Goal: Navigation & Orientation: Find specific page/section

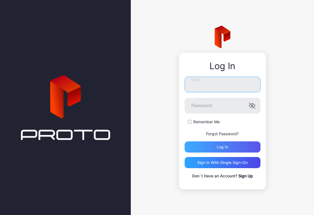
type input "**********"
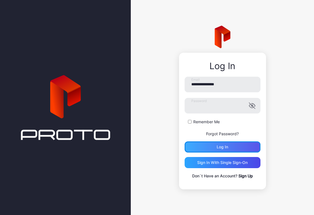
click at [233, 146] on div "Log in" at bounding box center [223, 146] width 76 height 11
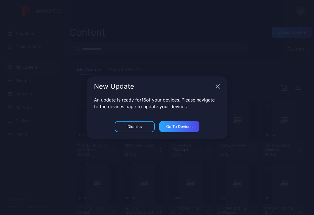
click at [215, 84] on div "New Update" at bounding box center [156, 86] width 139 height 20
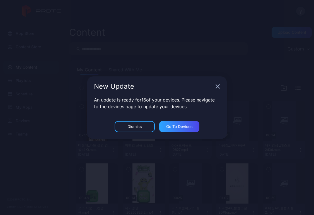
click at [221, 90] on div "New Update" at bounding box center [156, 86] width 139 height 20
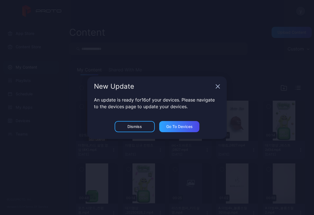
click at [219, 89] on div "New Update" at bounding box center [156, 86] width 139 height 20
click at [216, 83] on div "New Update" at bounding box center [156, 86] width 139 height 20
click at [216, 85] on icon "button" at bounding box center [218, 87] width 4 height 4
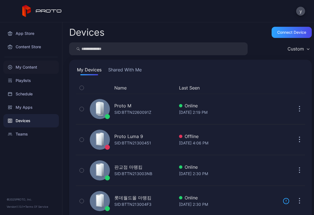
click at [24, 68] on div "My Content" at bounding box center [30, 67] width 55 height 13
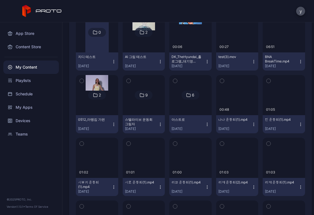
scroll to position [1351, 0]
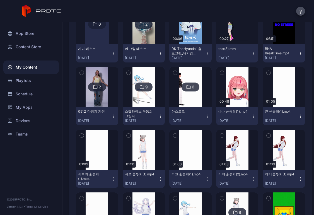
click at [92, 97] on img at bounding box center [97, 87] width 23 height 40
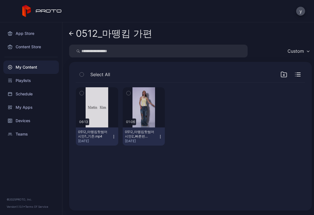
click at [177, 155] on div "Preview 06:13 0512_마뗑킴핫썸머 시안1_기존.mp4 May 12, 2025 Preview 01:06 0512_마뗑킴핫썸머 시안2…" at bounding box center [190, 143] width 238 height 130
click at [71, 32] on icon at bounding box center [71, 33] width 4 height 5
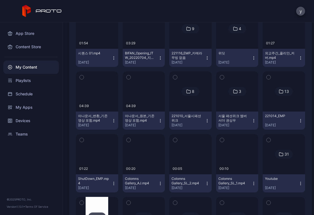
scroll to position [5928, 0]
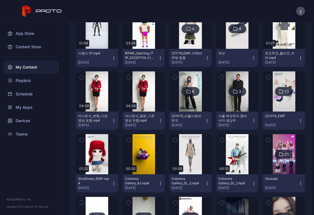
click at [38, 64] on div "My Content" at bounding box center [30, 67] width 55 height 13
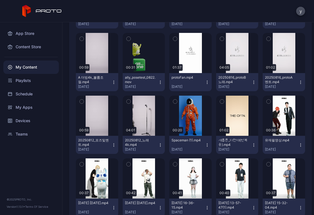
scroll to position [0, 0]
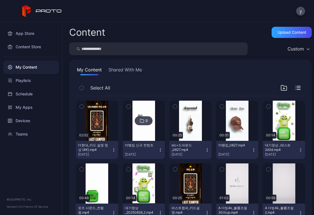
click at [122, 48] on input "search" at bounding box center [158, 48] width 178 height 13
type input "********"
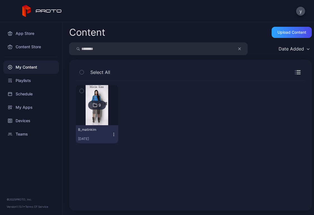
click at [107, 120] on img at bounding box center [97, 105] width 23 height 40
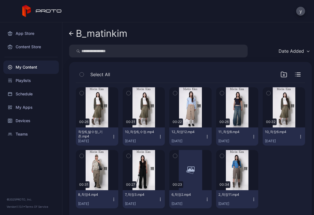
click at [290, 178] on div at bounding box center [284, 179] width 42 height 58
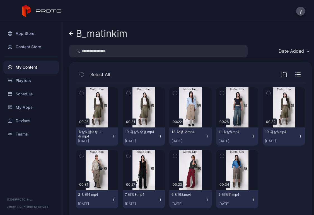
click at [69, 31] on icon at bounding box center [71, 33] width 4 height 5
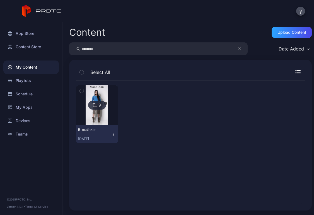
click at [103, 50] on input "********" at bounding box center [158, 48] width 178 height 13
click at [121, 56] on div "Content Upload Content ***** Date Added Select All 9 B_matinkim Apr 9, 2025" at bounding box center [188, 118] width 252 height 193
click at [139, 50] on input "*****" at bounding box center [158, 48] width 178 height 13
type input "*"
type input "**"
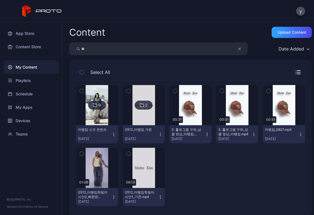
click at [140, 118] on img at bounding box center [143, 105] width 23 height 40
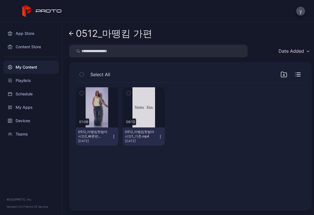
click at [71, 34] on icon at bounding box center [71, 33] width 4 height 5
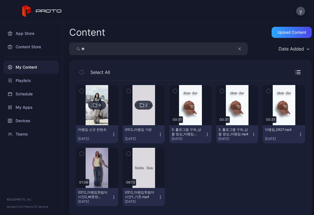
click at [96, 115] on img at bounding box center [97, 105] width 23 height 40
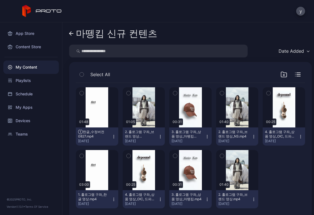
click at [72, 33] on icon at bounding box center [71, 33] width 4 height 5
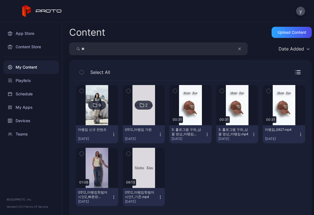
click at [289, 172] on div "9 마뗑킴 신규 컨텐츠 Aug 28, 2025 2 0512_마뗑킴 가편 May 12, 2025 Preview 00:31 3. 홀로그램 구좌_상…" at bounding box center [190, 146] width 229 height 130
click at [236, 171] on div "9 마뗑킴 신규 컨텐츠 Aug 28, 2025 2 0512_마뗑킴 가편 May 12, 2025 Preview 00:31 3. 홀로그램 구좌_상…" at bounding box center [190, 146] width 229 height 130
click at [214, 171] on div "9 마뗑킴 신규 컨텐츠 Aug 28, 2025 2 0512_마뗑킴 가편 May 12, 2025 Preview 00:31 3. 홀로그램 구좌_상…" at bounding box center [190, 146] width 229 height 130
click at [0, 32] on html "y App Store Content Store My Content Playlists Schedule My Apps Devices Teams ©…" at bounding box center [157, 107] width 314 height 215
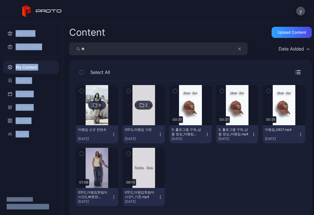
drag, startPoint x: -1, startPoint y: 32, endPoint x: 0, endPoint y: 57, distance: 24.8
click at [0, 57] on html "y App Store Content Store My Content Playlists Schedule My Apps Devices Teams ©…" at bounding box center [157, 107] width 314 height 215
